Goal: Task Accomplishment & Management: Manage account settings

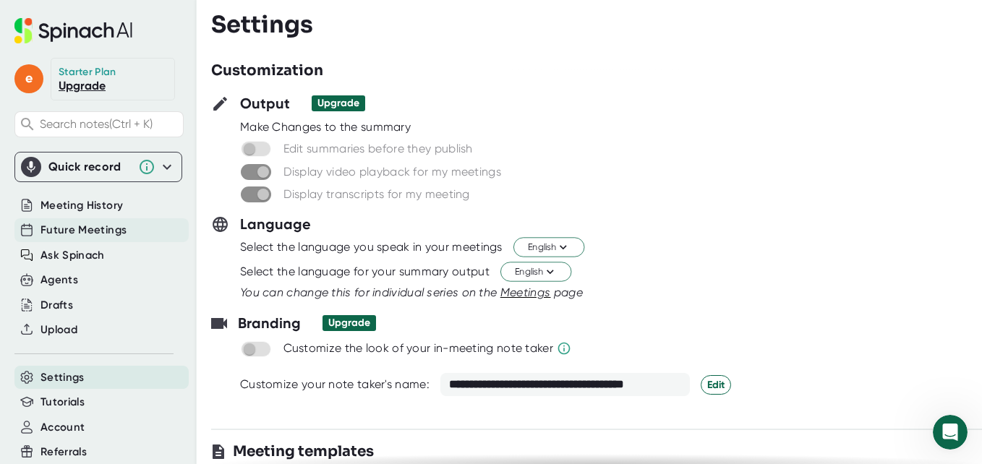
click at [85, 230] on span "Future Meetings" at bounding box center [84, 230] width 86 height 17
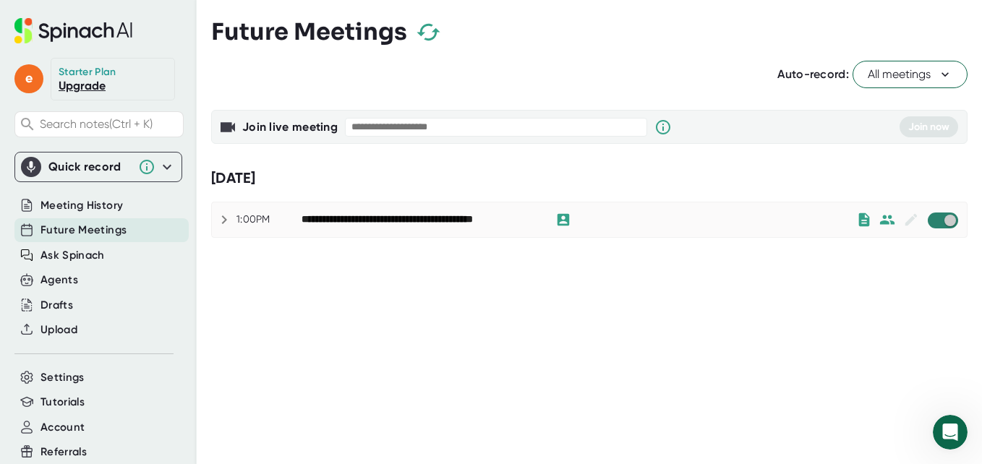
click at [944, 222] on input "checkbox" at bounding box center [949, 220] width 41 height 13
checkbox input "true"
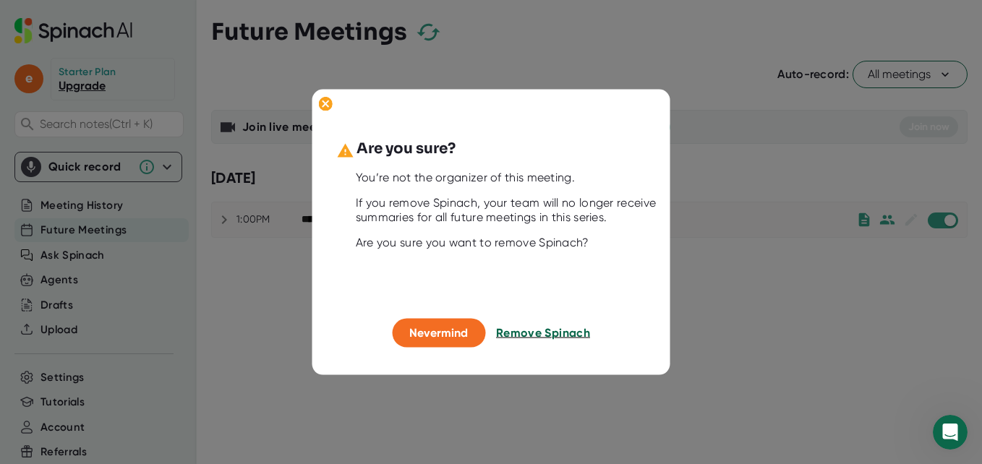
click at [520, 338] on span "Remove Spinach" at bounding box center [543, 333] width 94 height 14
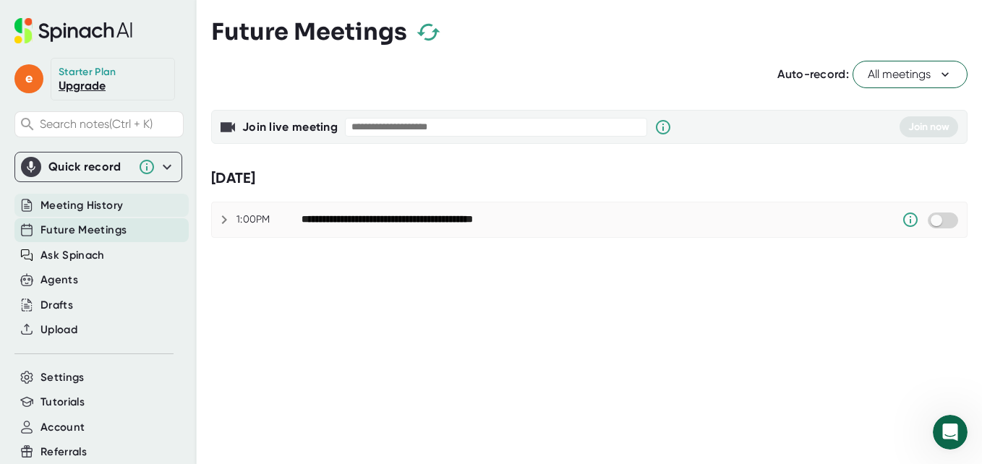
click at [81, 208] on span "Meeting History" at bounding box center [82, 205] width 82 height 17
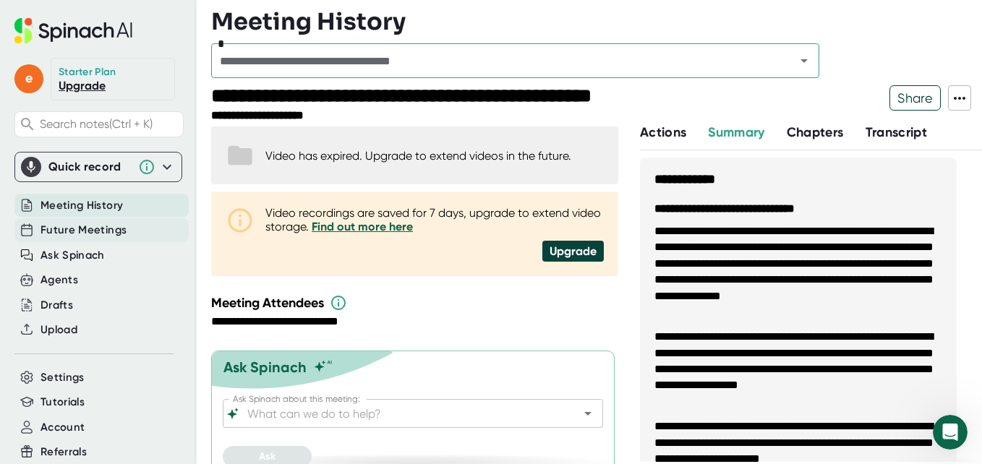
click at [81, 229] on span "Future Meetings" at bounding box center [84, 230] width 86 height 17
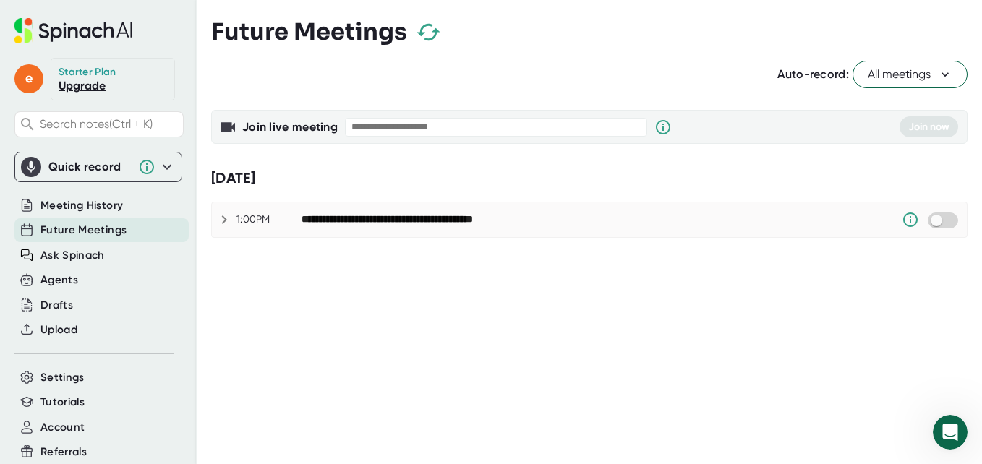
click at [163, 168] on icon at bounding box center [167, 166] width 9 height 5
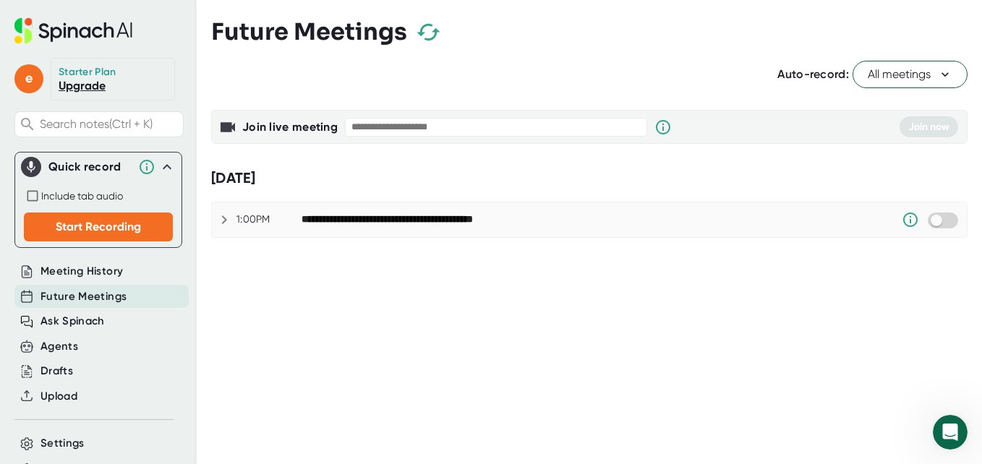
click at [158, 168] on icon at bounding box center [166, 166] width 17 height 17
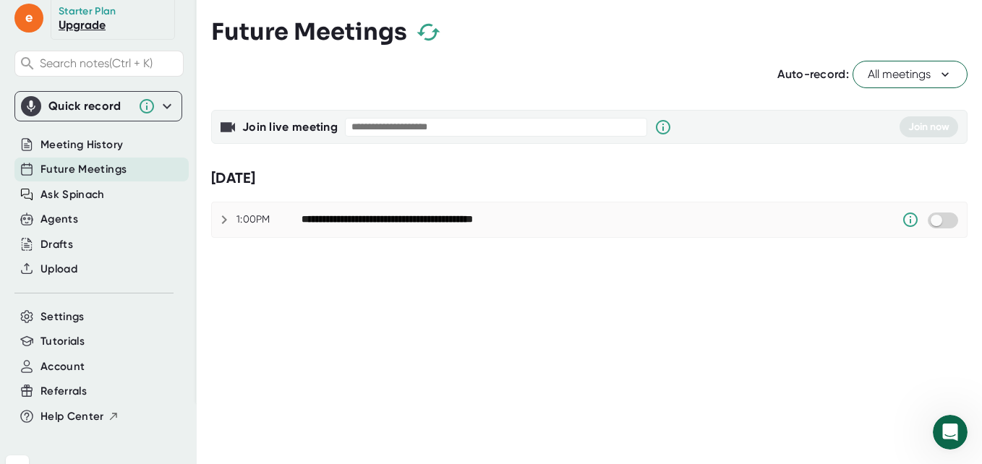
scroll to position [87, 0]
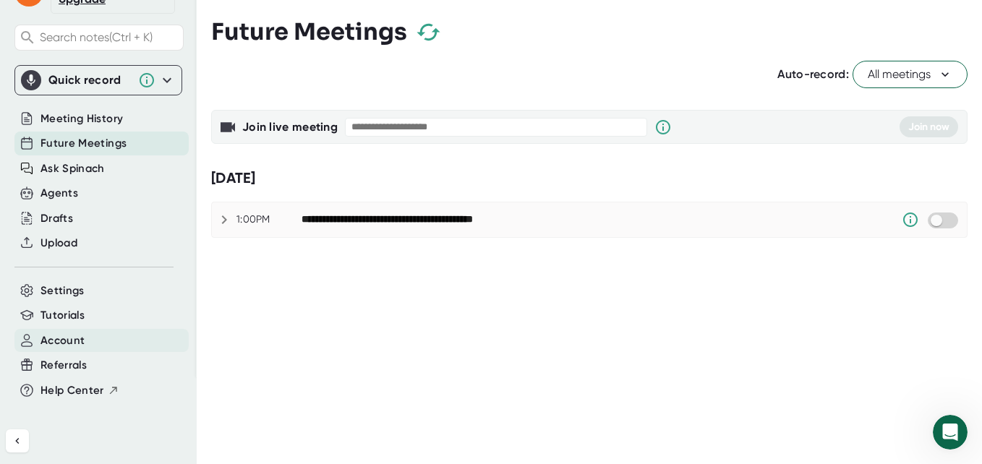
click at [61, 344] on span "Account" at bounding box center [63, 341] width 44 height 17
